Goal: Information Seeking & Learning: Learn about a topic

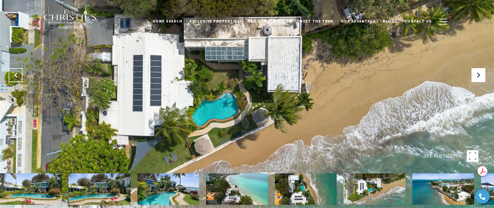
click at [15, 74] on icon "Previous Slide" at bounding box center [16, 75] width 6 height 6
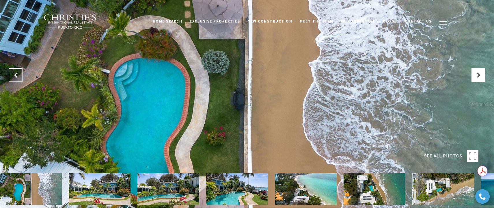
click at [15, 74] on icon "Previous Slide" at bounding box center [16, 75] width 6 height 6
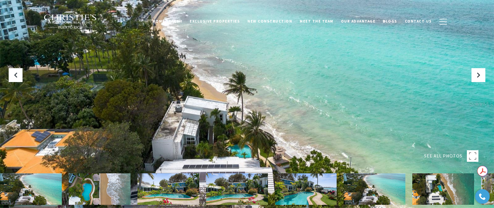
click at [70, 20] on img at bounding box center [71, 21] width 54 height 15
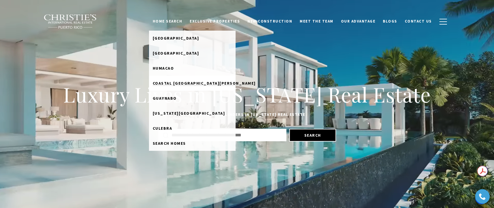
click at [186, 81] on span "Coastal [GEOGRAPHIC_DATA][PERSON_NAME]" at bounding box center [204, 83] width 103 height 5
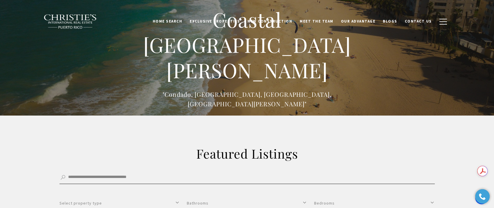
click at [159, 183] on input "Search by Address, City, or Neighborhood" at bounding box center [248, 177] width 376 height 13
type input "*****"
click button "Filter" at bounding box center [0, 0] width 0 height 0
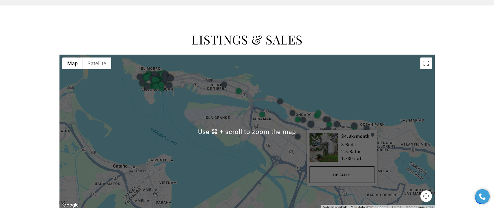
scroll to position [308, 0]
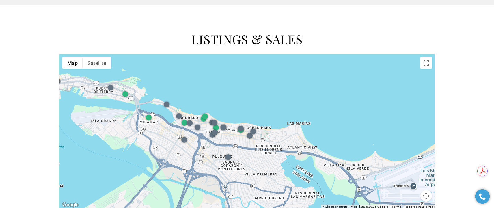
drag, startPoint x: 367, startPoint y: 113, endPoint x: 250, endPoint y: 114, distance: 116.7
click at [250, 116] on div at bounding box center [248, 131] width 376 height 154
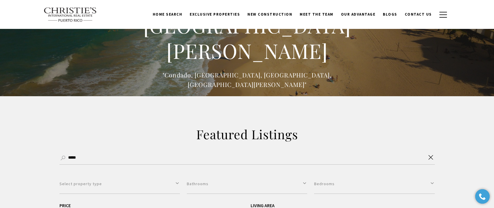
scroll to position [0, 0]
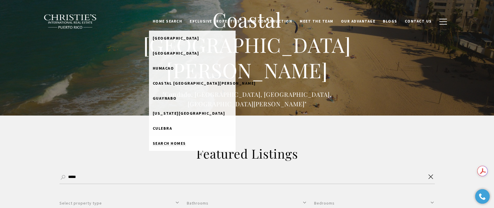
click at [188, 140] on link "Search Homes" at bounding box center [192, 143] width 87 height 15
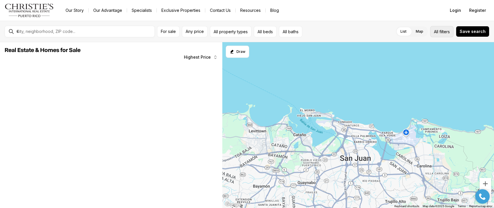
click at [437, 31] on span "All" at bounding box center [436, 32] width 4 height 6
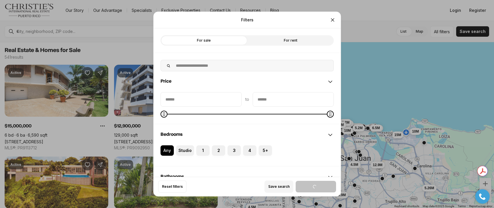
click at [287, 40] on label "For rent" at bounding box center [290, 40] width 87 height 10
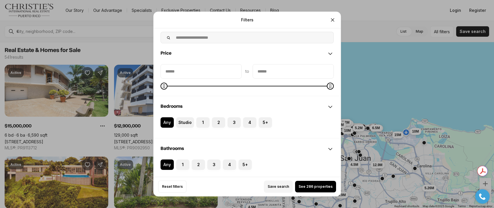
scroll to position [29, 0]
click at [332, 19] on icon "Close" at bounding box center [333, 20] width 6 height 6
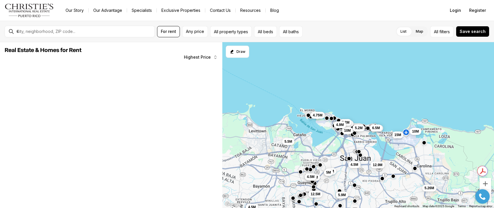
click at [43, 8] on img "Main navigation" at bounding box center [29, 10] width 49 height 14
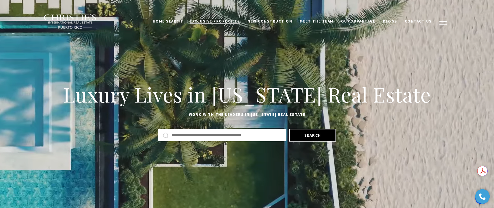
click at [229, 19] on span "Exclusive Properties" at bounding box center [215, 21] width 50 height 5
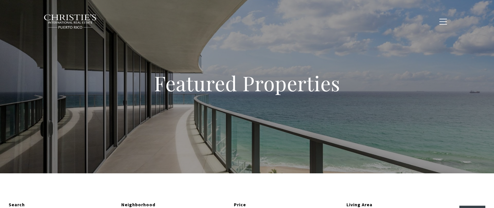
type input "**********"
type input "*********"
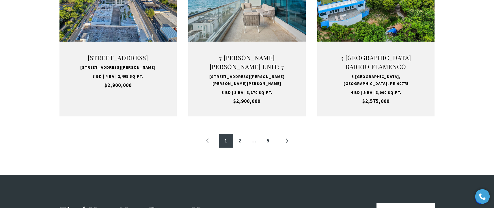
scroll to position [650, 0]
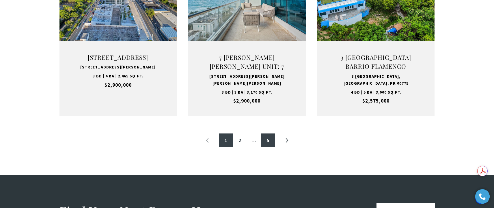
click at [267, 141] on link "5" at bounding box center [268, 140] width 14 height 14
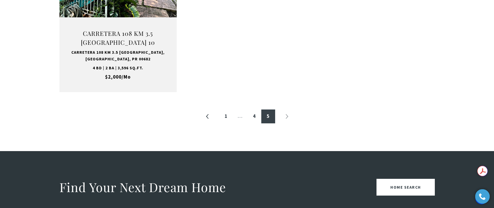
scroll to position [312, 0]
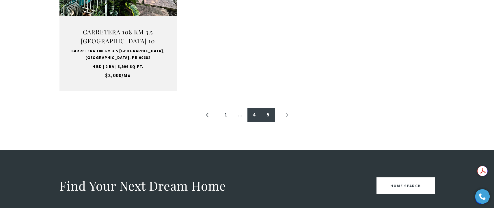
click at [256, 118] on link "4" at bounding box center [255, 115] width 14 height 14
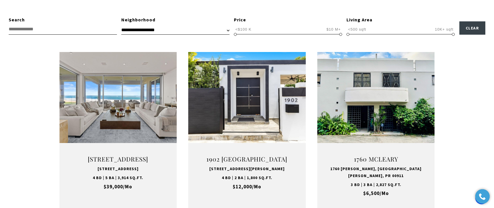
scroll to position [185, 0]
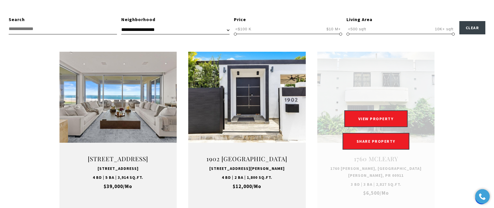
click at [385, 80] on link "Open this option" at bounding box center [376, 130] width 118 height 157
click at [370, 126] on button "VIEW PROPERTY" at bounding box center [376, 118] width 63 height 17
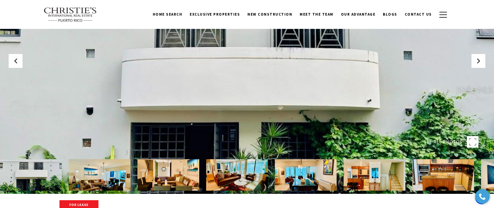
scroll to position [12, 0]
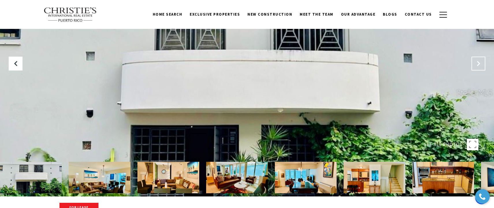
click at [477, 60] on button "Next Slide" at bounding box center [479, 64] width 14 height 14
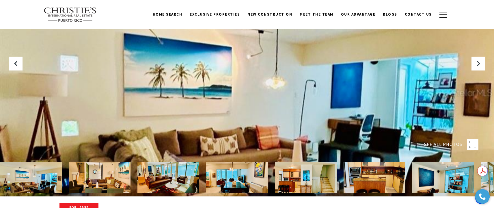
click at [40, 175] on img at bounding box center [31, 177] width 62 height 31
click at [124, 172] on img at bounding box center [100, 177] width 62 height 31
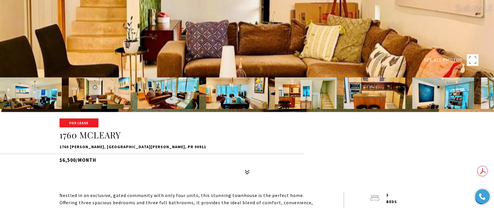
scroll to position [96, 0]
click at [86, 101] on img at bounding box center [100, 92] width 62 height 31
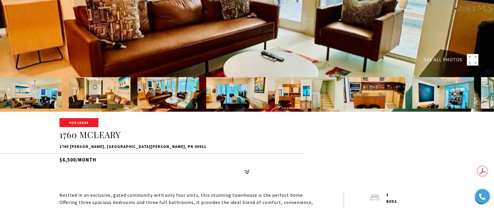
click at [474, 60] on rect at bounding box center [473, 60] width 12 height 12
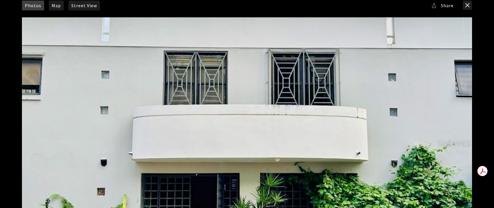
scroll to position [0, 0]
